Goal: Task Accomplishment & Management: Manage account settings

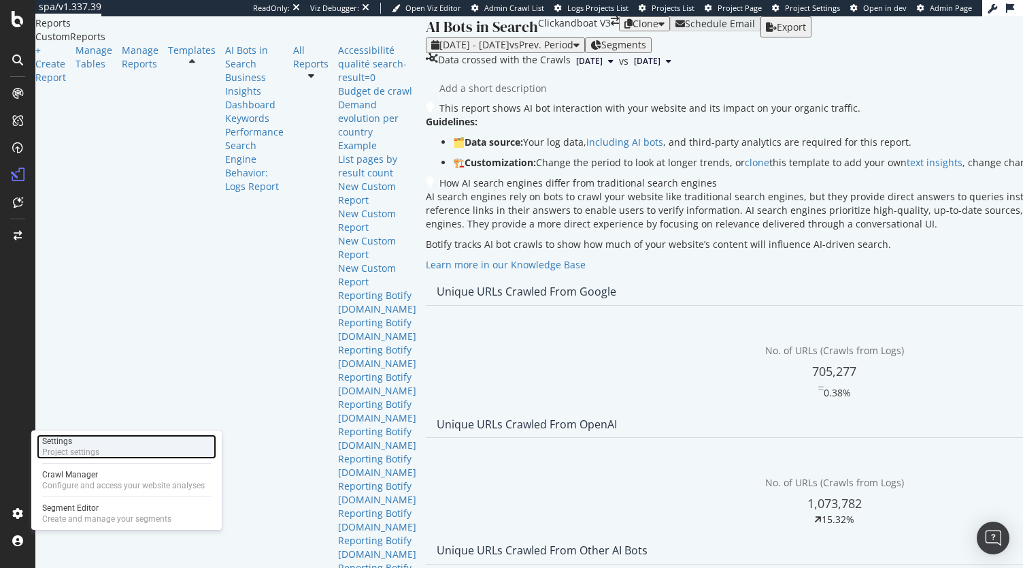
click at [86, 440] on div "Settings" at bounding box center [70, 441] width 57 height 11
